Goal: Complete application form

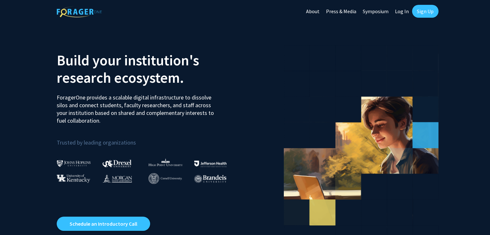
click at [402, 8] on link "Log In" at bounding box center [401, 11] width 20 height 23
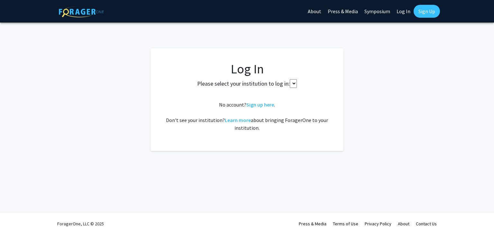
select select
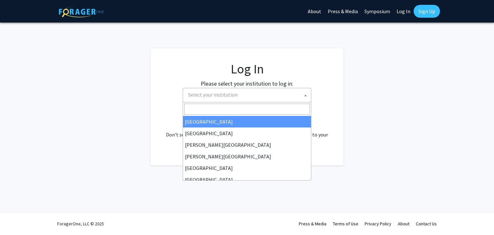
click at [253, 93] on span "Select your institution" at bounding box center [249, 94] width 126 height 13
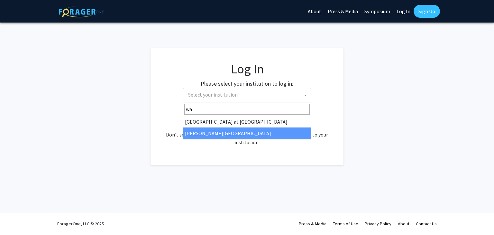
type input "wa"
select select "21"
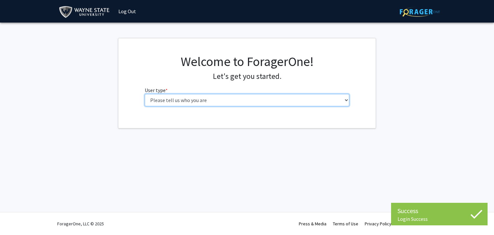
click at [202, 102] on select "Please tell us who you are Undergraduate Student Master's Student Doctoral Cand…" at bounding box center [247, 100] width 205 height 12
select select "1: undergrad"
click at [145, 94] on select "Please tell us who you are Undergraduate Student Master's Student Doctoral Cand…" at bounding box center [247, 100] width 205 height 12
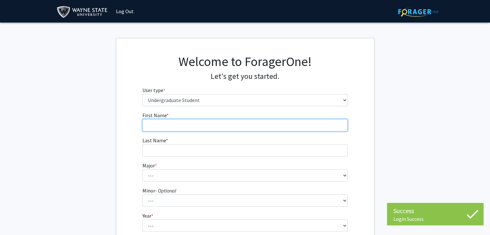
click at [184, 124] on input "First Name * required" at bounding box center [244, 125] width 205 height 12
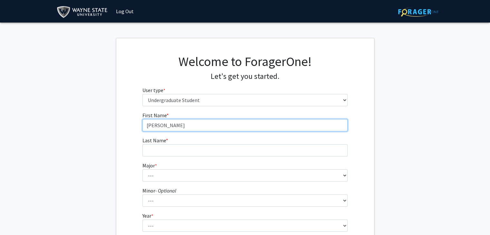
type input "Pranav"
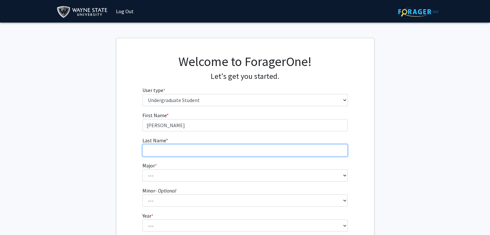
click at [173, 156] on input "Last Name * required" at bounding box center [244, 150] width 205 height 12
type input "Adluru"
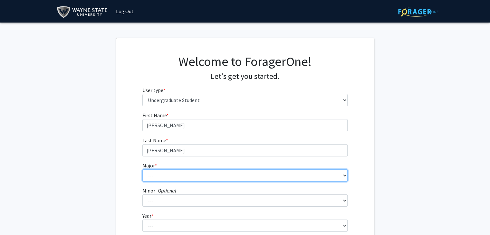
click at [162, 176] on select "--- Accounting African American Studies Anthropology Applied Behavior Analysis …" at bounding box center [244, 175] width 205 height 12
select select "12: 1792"
click at [142, 169] on select "--- Accounting African American Studies Anthropology Applied Behavior Analysis …" at bounding box center [244, 175] width 205 height 12
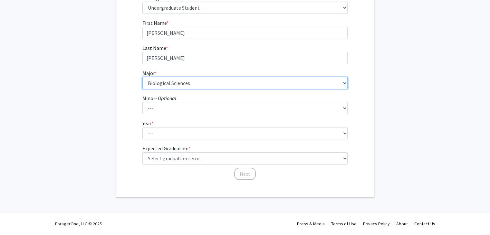
scroll to position [92, 0]
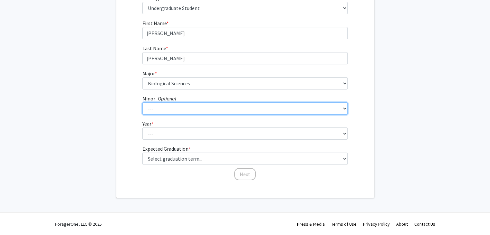
click at [170, 110] on select "--- African American Studies Africana Theatre and Dance Animation and Interacti…" at bounding box center [244, 108] width 205 height 12
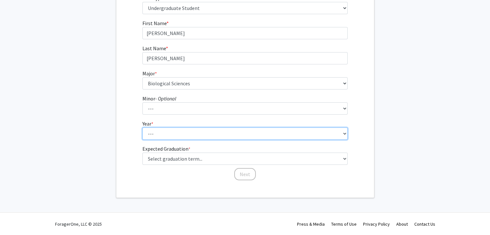
click at [168, 134] on select "--- First-year Sophomore Junior Senior Postbaccalaureate Certificate" at bounding box center [244, 133] width 205 height 12
select select "1: first-year"
click at [142, 127] on select "--- First-year Sophomore Junior Senior Postbaccalaureate Certificate" at bounding box center [244, 133] width 205 height 12
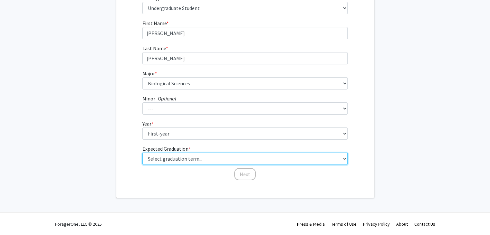
click at [170, 159] on select "Select graduation term... Spring 2025 Summer 2025 Fall 2025 Winter 2025 Spring …" at bounding box center [244, 159] width 205 height 12
select select "17: spring_2029"
click at [142, 153] on select "Select graduation term... Spring 2025 Summer 2025 Fall 2025 Winter 2025 Spring …" at bounding box center [244, 159] width 205 height 12
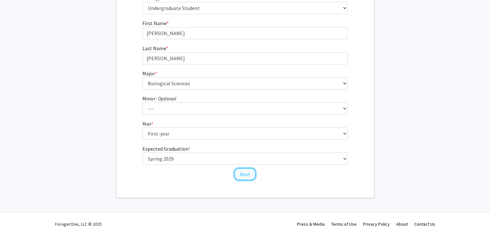
click at [242, 171] on button "Next" at bounding box center [245, 174] width 22 height 12
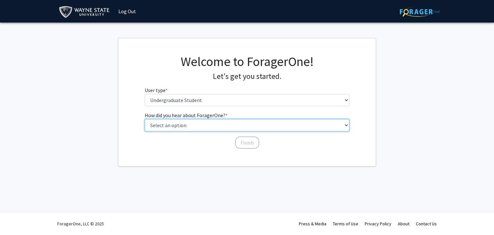
click at [233, 126] on select "Select an option Peer/student recommendation Faculty/staff recommendation Unive…" at bounding box center [247, 125] width 205 height 12
select select "1: peer_recommendation"
click at [145, 119] on select "Select an option Peer/student recommendation Faculty/staff recommendation Unive…" at bounding box center [247, 125] width 205 height 12
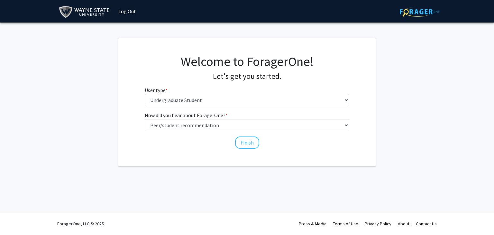
click at [233, 138] on div "Finish" at bounding box center [247, 139] width 205 height 6
click at [249, 145] on button "Finish" at bounding box center [247, 142] width 24 height 12
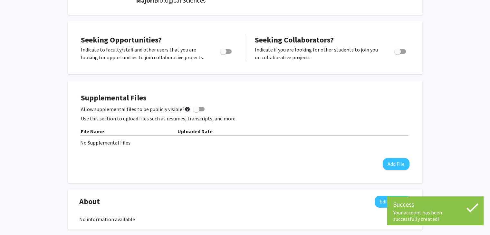
scroll to position [100, 0]
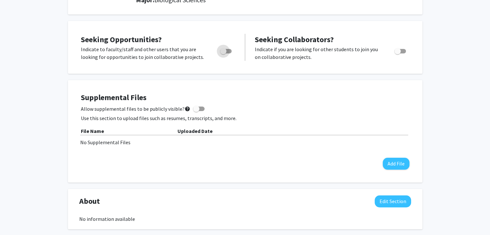
click at [223, 51] on span "Toggle" at bounding box center [223, 51] width 6 height 6
click at [223, 53] on input "Are you actively seeking opportunities?" at bounding box center [223, 53] width 0 height 0
checkbox input "true"
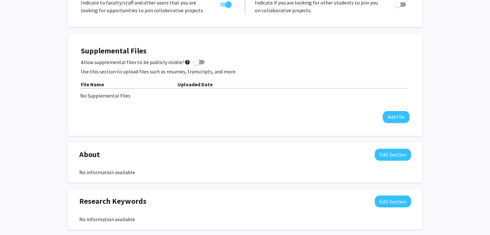
scroll to position [0, 0]
